Goal: Task Accomplishment & Management: Complete application form

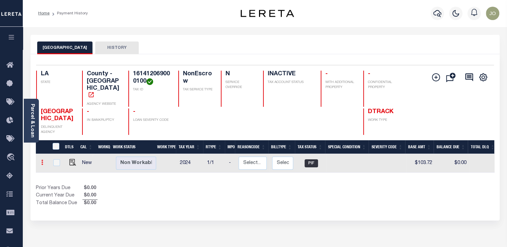
click at [44, 161] on link at bounding box center [42, 163] width 7 height 5
click at [56, 159] on img at bounding box center [58, 162] width 7 height 7
checkbox input "true"
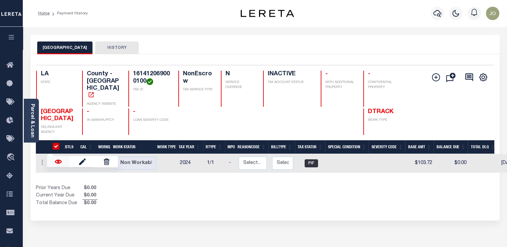
checkbox input "true"
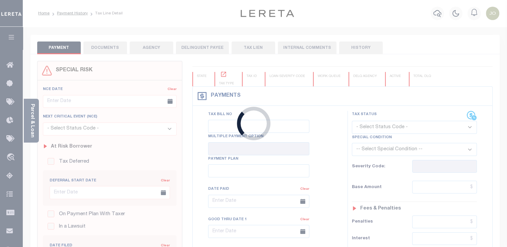
checkbox input "false"
type input "[DATE]"
type input "$103.72"
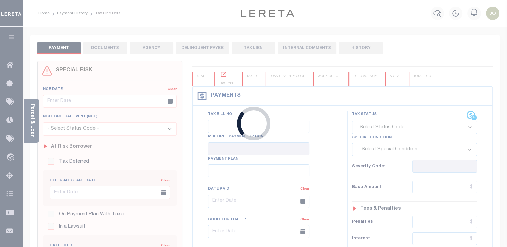
type input "$1.03"
type input "$103.72"
type input "$0"
select select "PIF"
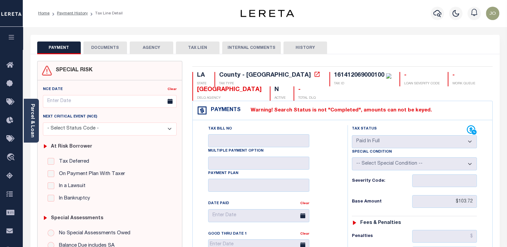
click at [472, 129] on icon at bounding box center [472, 130] width 10 height 10
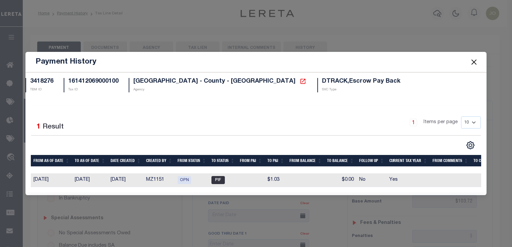
click at [473, 61] on button "Close" at bounding box center [474, 62] width 9 height 9
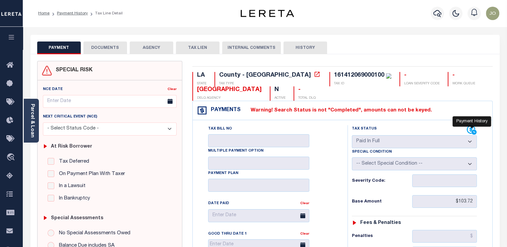
click at [468, 132] on icon at bounding box center [471, 130] width 8 height 8
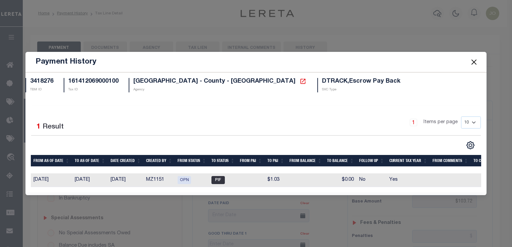
click at [268, 178] on td "$1.03" at bounding box center [276, 181] width 22 height 14
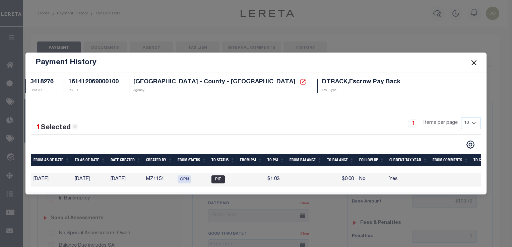
click at [278, 178] on td "$1.03" at bounding box center [276, 180] width 22 height 14
click at [274, 179] on td "$1.03" at bounding box center [276, 180] width 22 height 14
drag, startPoint x: 274, startPoint y: 179, endPoint x: 342, endPoint y: 176, distance: 68.4
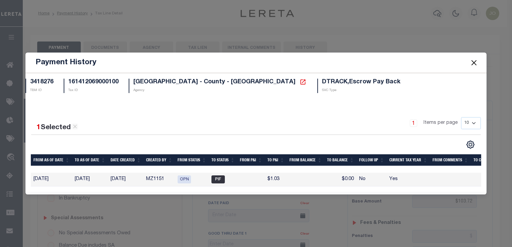
click at [342, 176] on td "$0.00" at bounding box center [341, 180] width 32 height 14
click at [473, 62] on button "Close" at bounding box center [474, 62] width 9 height 9
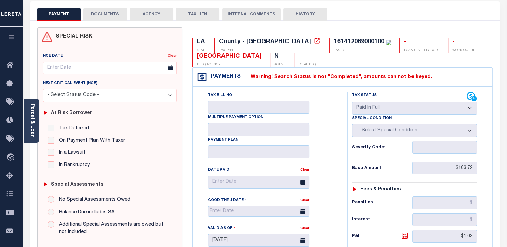
scroll to position [67, 0]
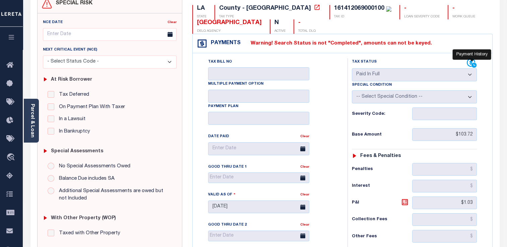
click at [474, 61] on body "Home Payment History Tax Line Detail" at bounding box center [253, 186] width 507 height 507
